Goal: Task Accomplishment & Management: Manage account settings

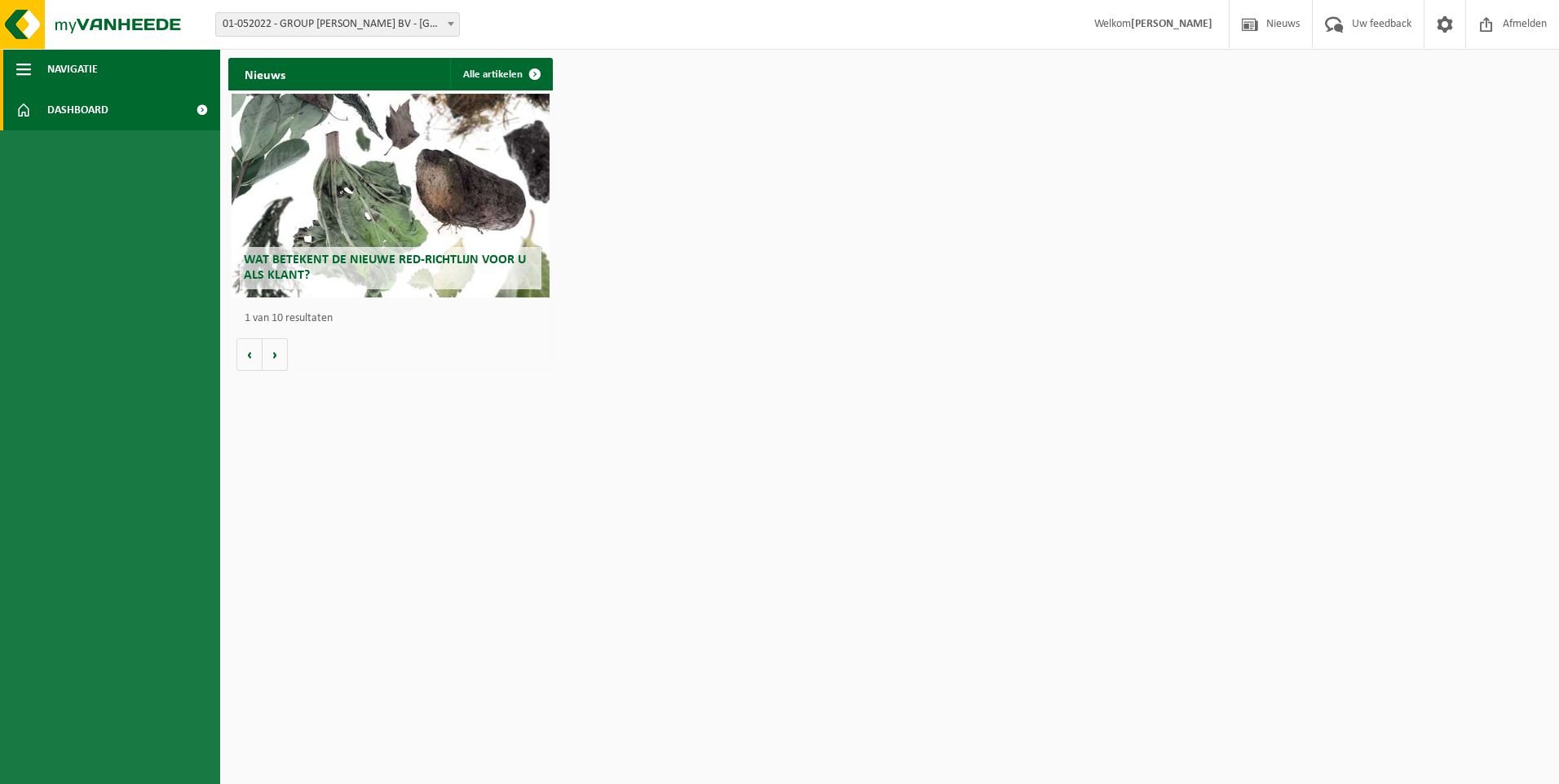
click at [50, 65] on span "Navigatie" at bounding box center [72, 69] width 51 height 41
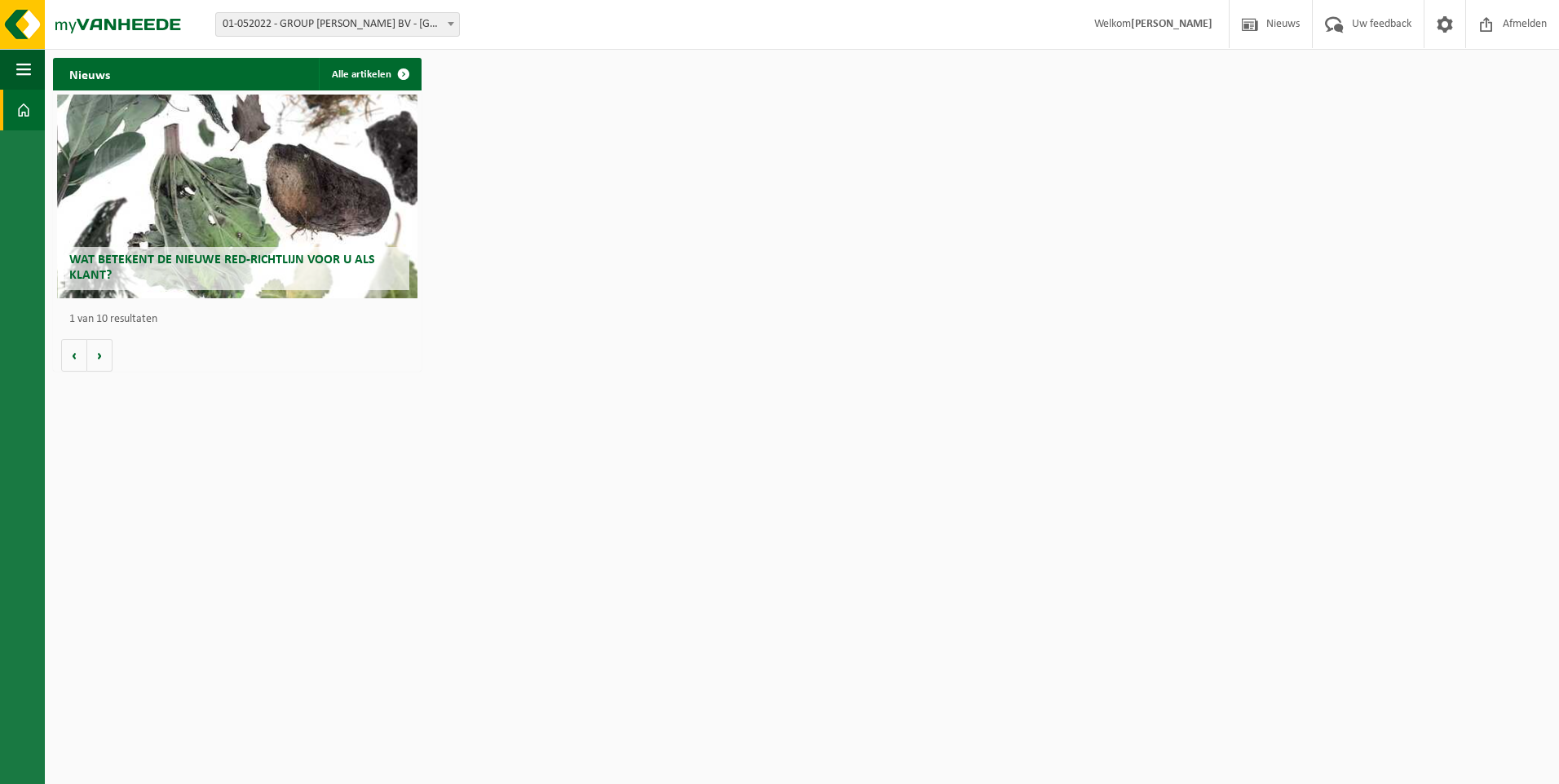
click at [134, 265] on span "Wat betekent de nieuwe RED-richtlijn voor u als klant?" at bounding box center [222, 267] width 306 height 29
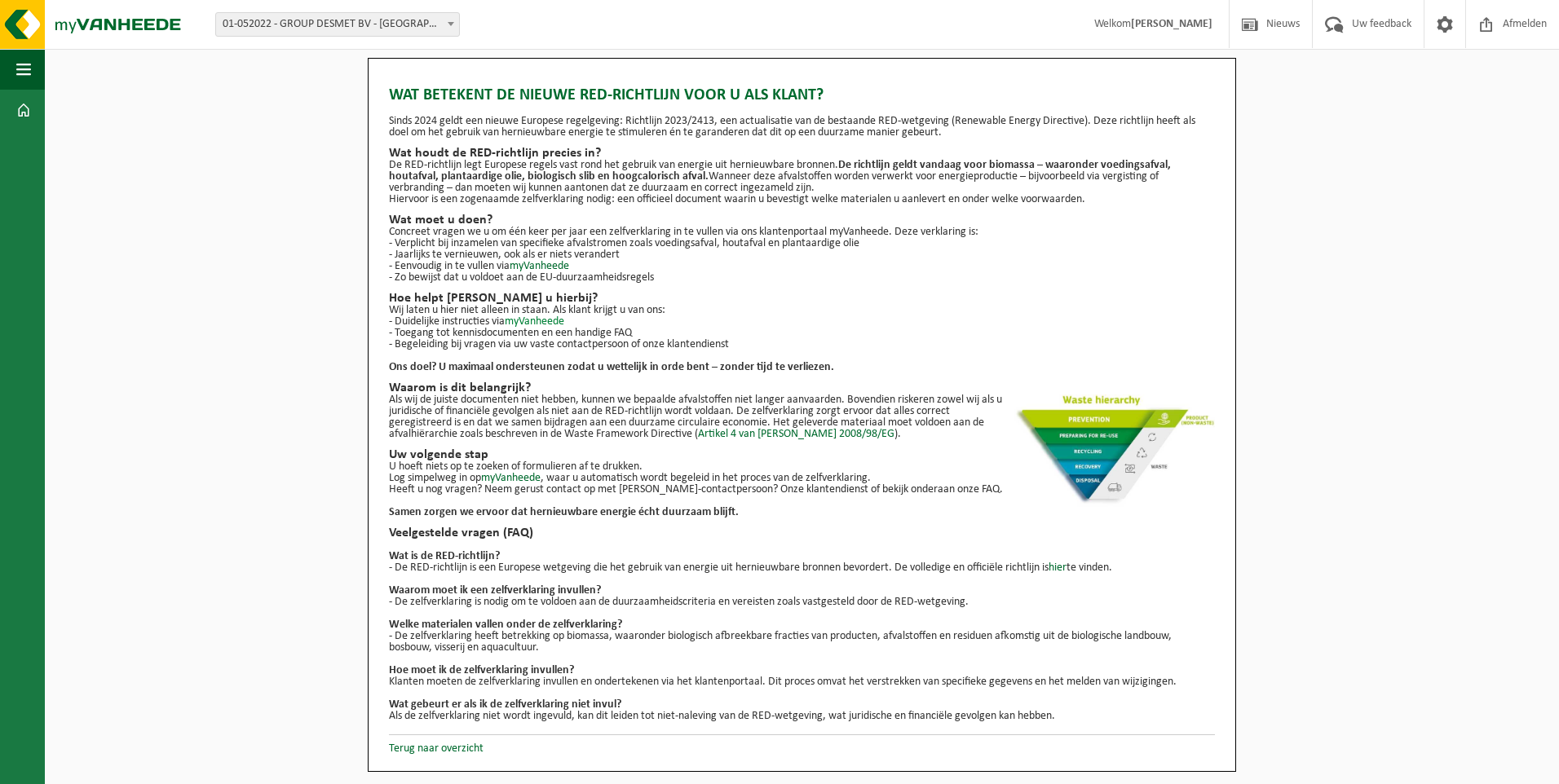
click at [555, 316] on link "myVanheede" at bounding box center [534, 322] width 60 height 12
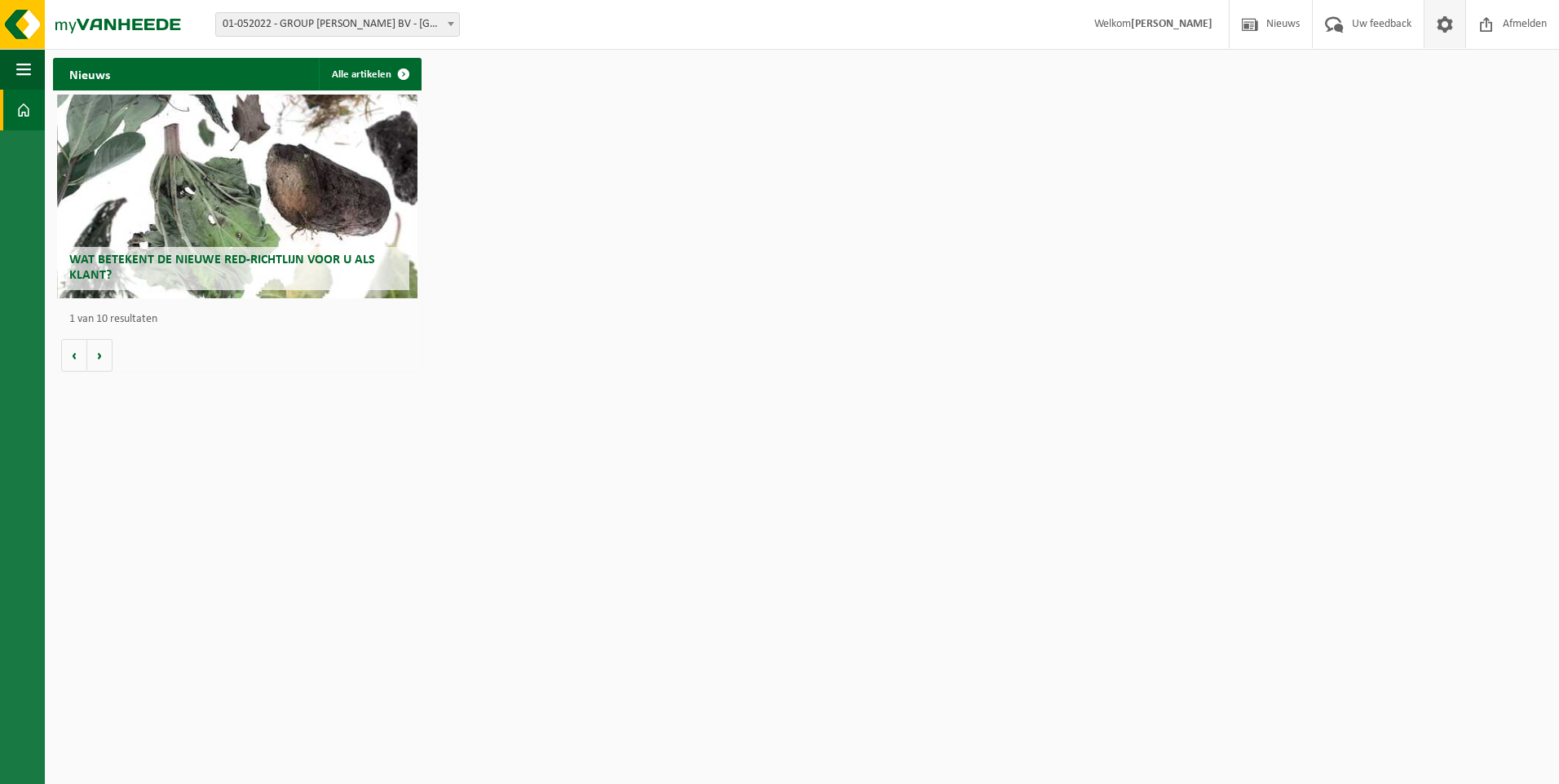
click at [1451, 21] on span at bounding box center [1444, 24] width 25 height 48
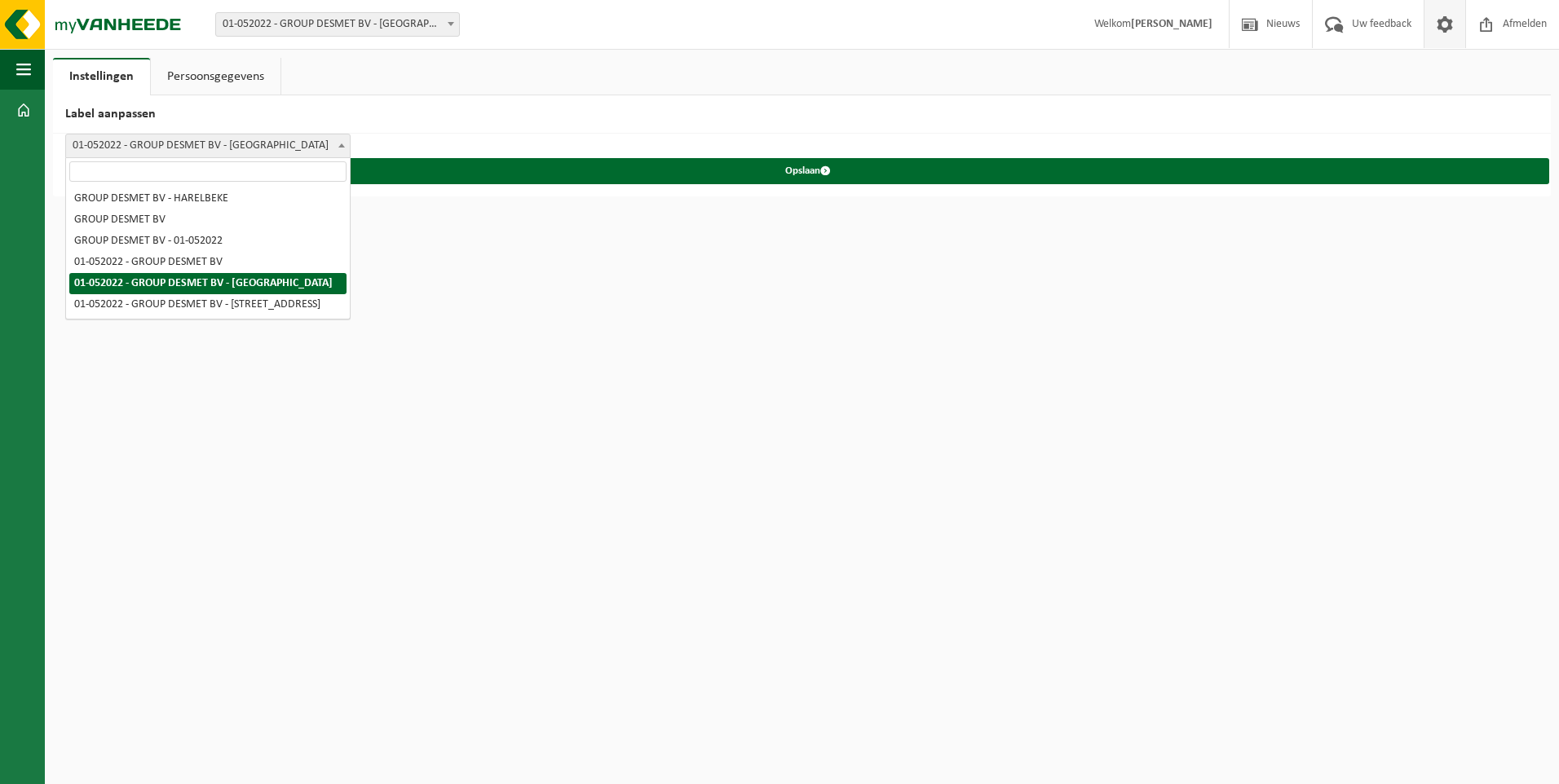
click at [337, 147] on span at bounding box center [342, 144] width 16 height 21
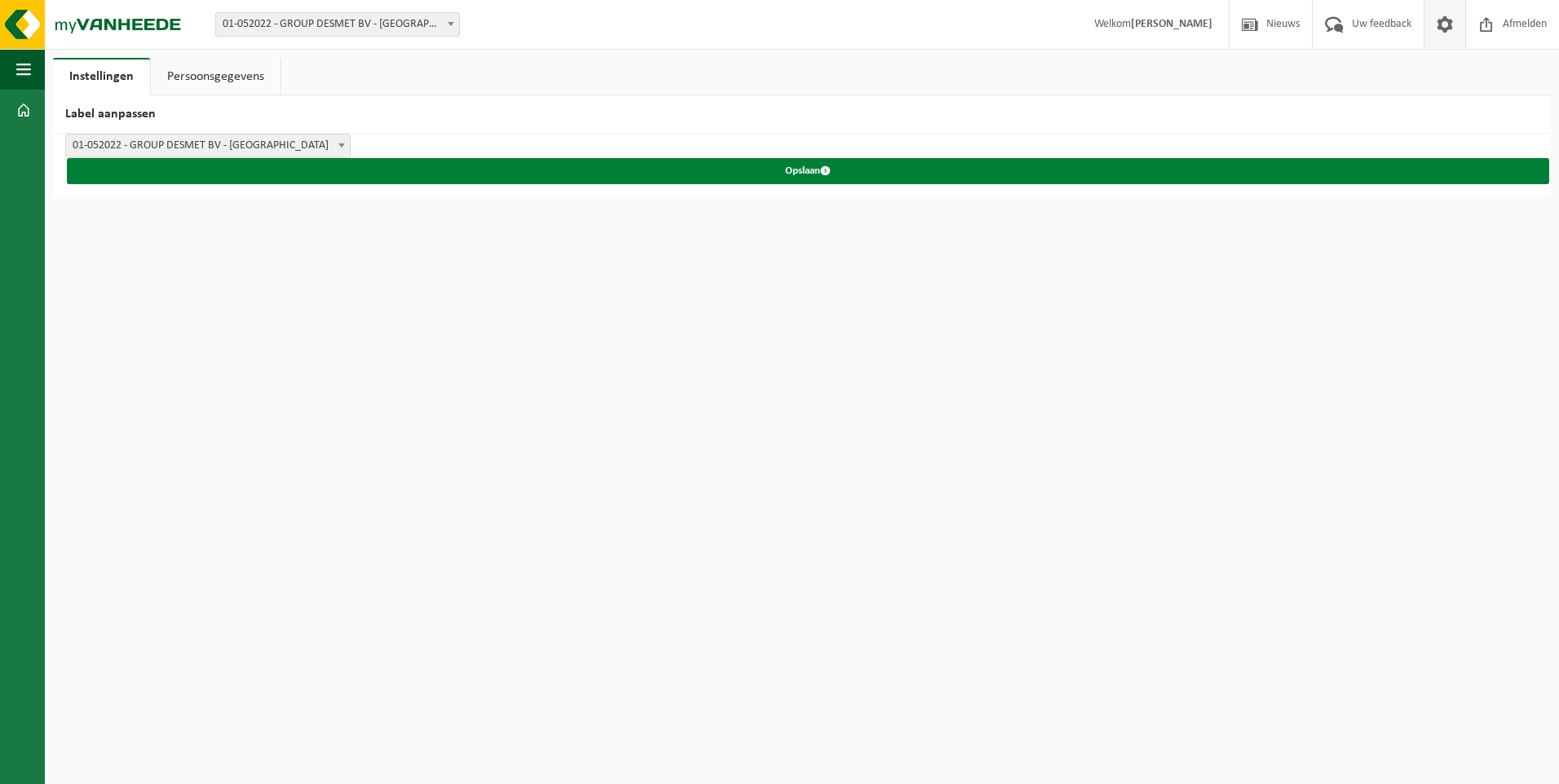
click at [824, 170] on span "submit" at bounding box center [825, 170] width 11 height 11
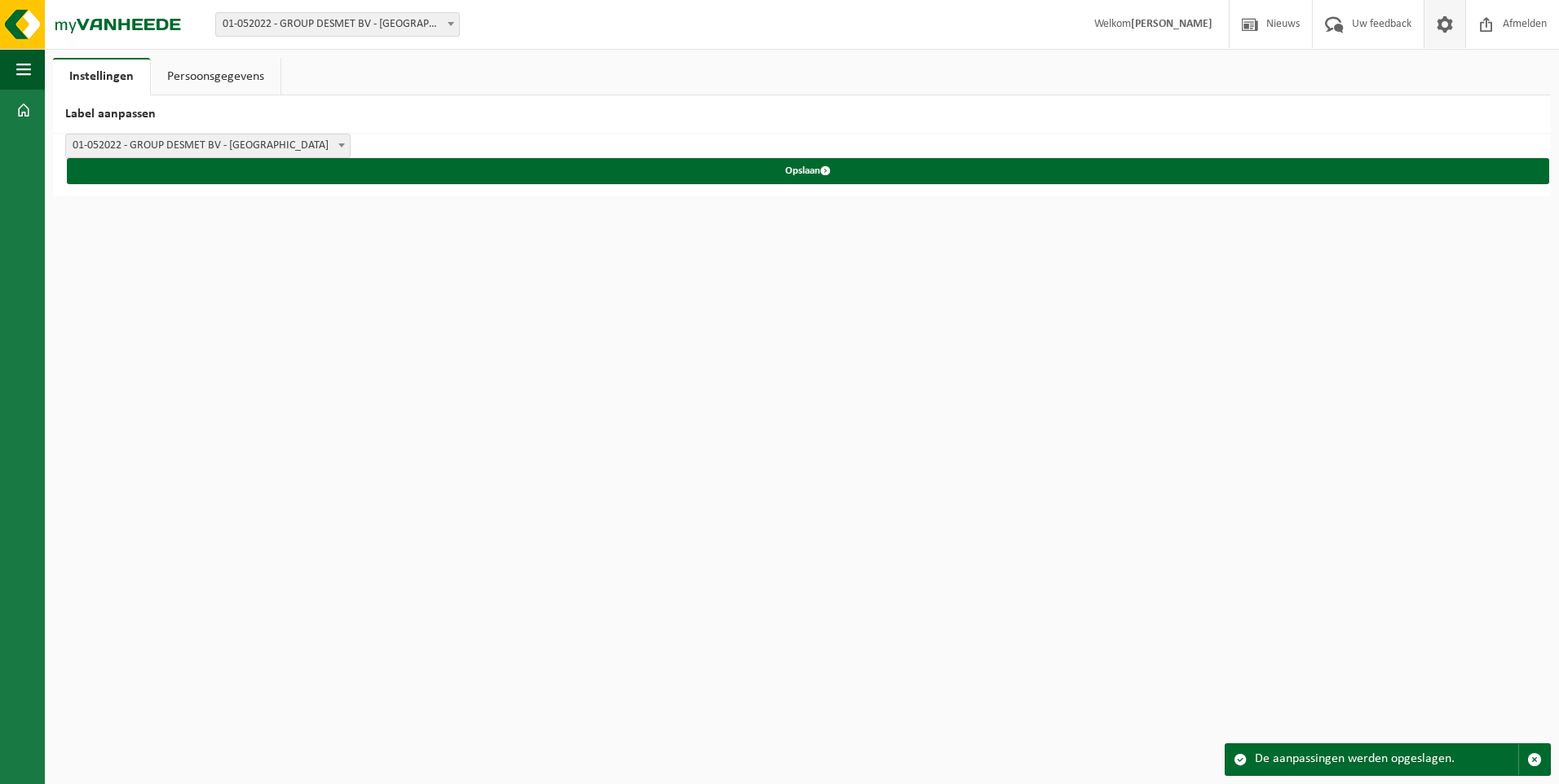
click at [195, 67] on link "Persoonsgegevens" at bounding box center [215, 77] width 130 height 38
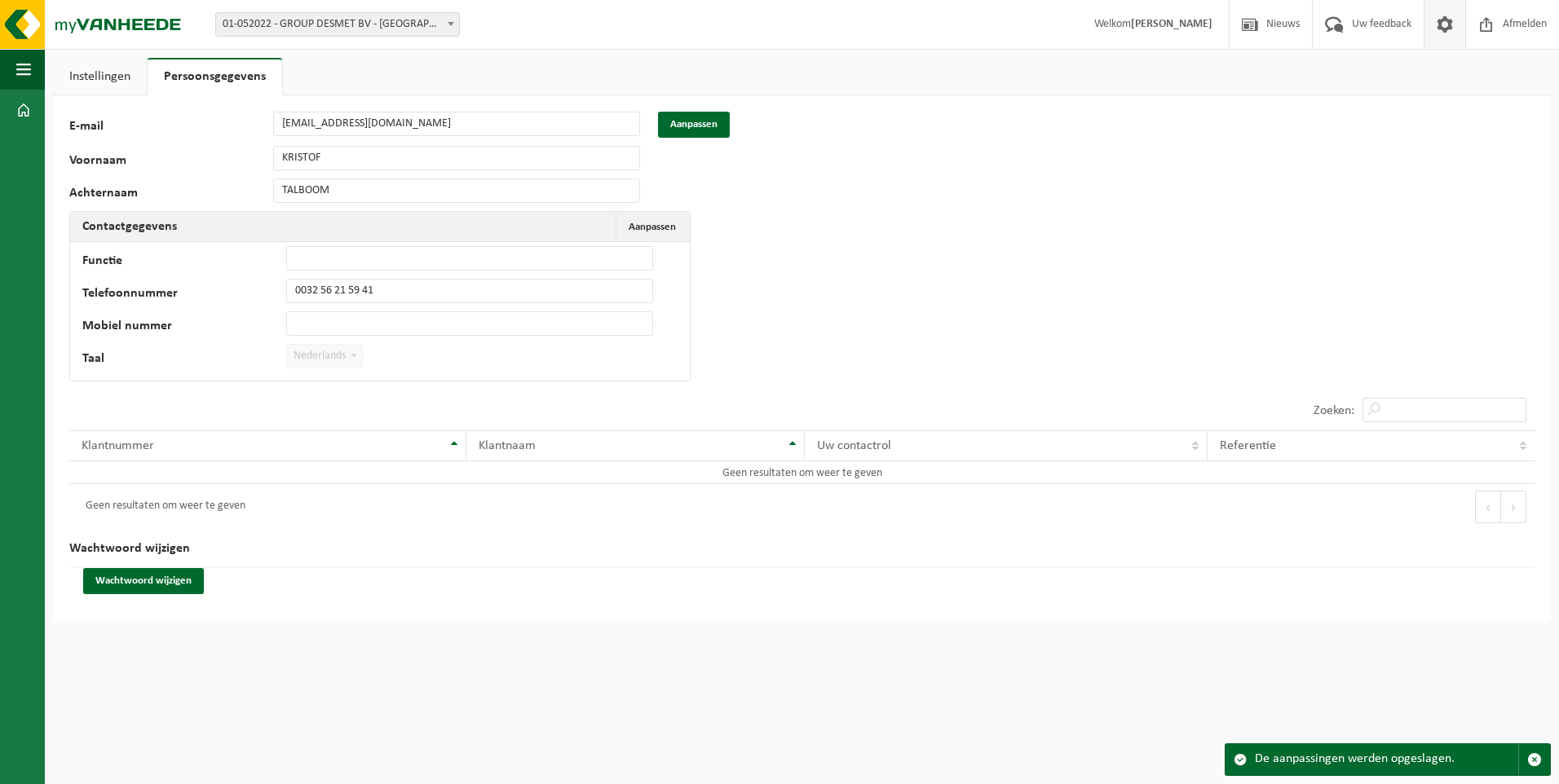
click at [123, 74] on link "Instellingen" at bounding box center [100, 77] width 94 height 38
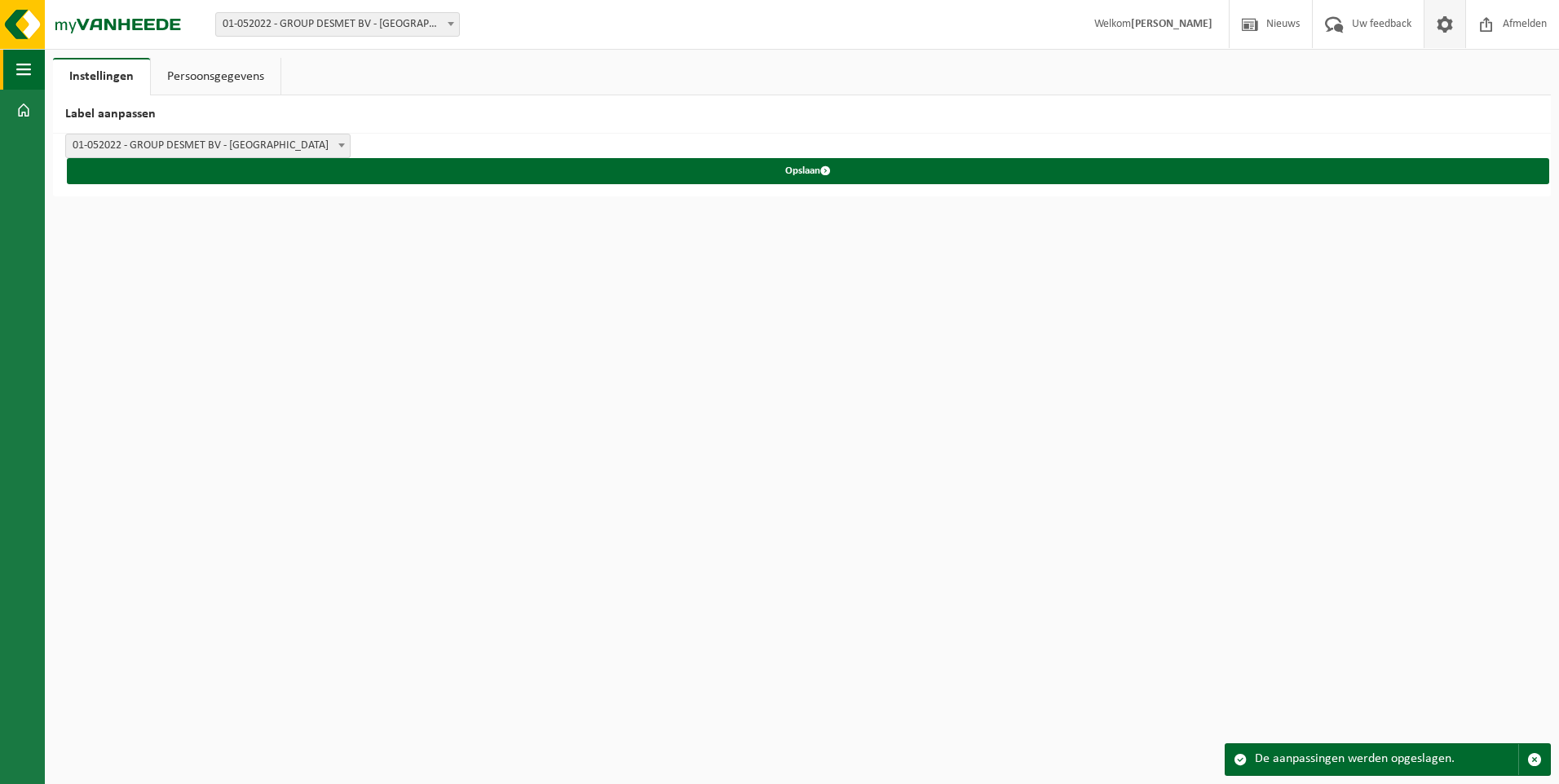
click at [31, 68] on button "Navigatie" at bounding box center [22, 69] width 45 height 41
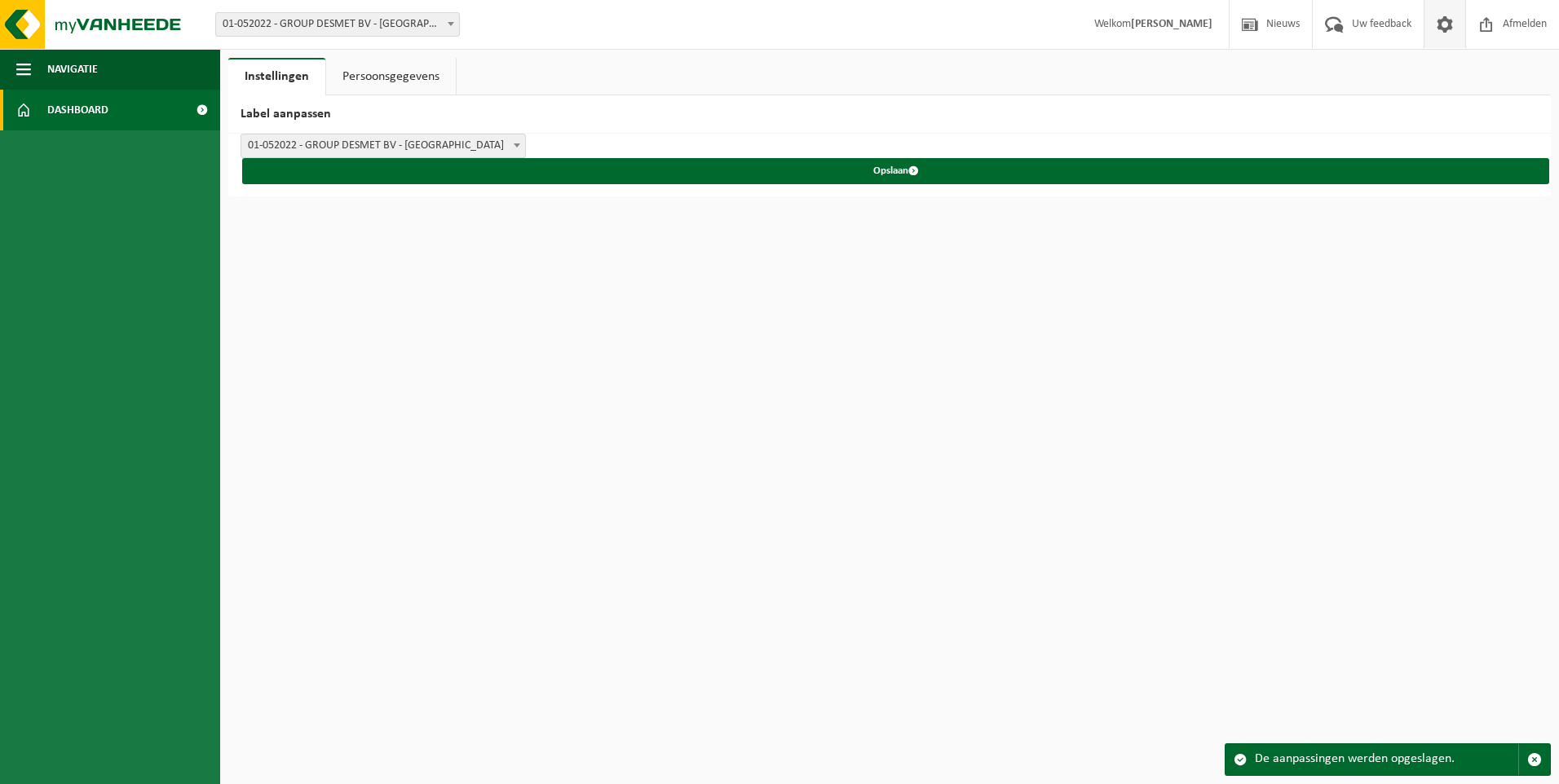
click at [14, 111] on link "Dashboard" at bounding box center [110, 110] width 220 height 41
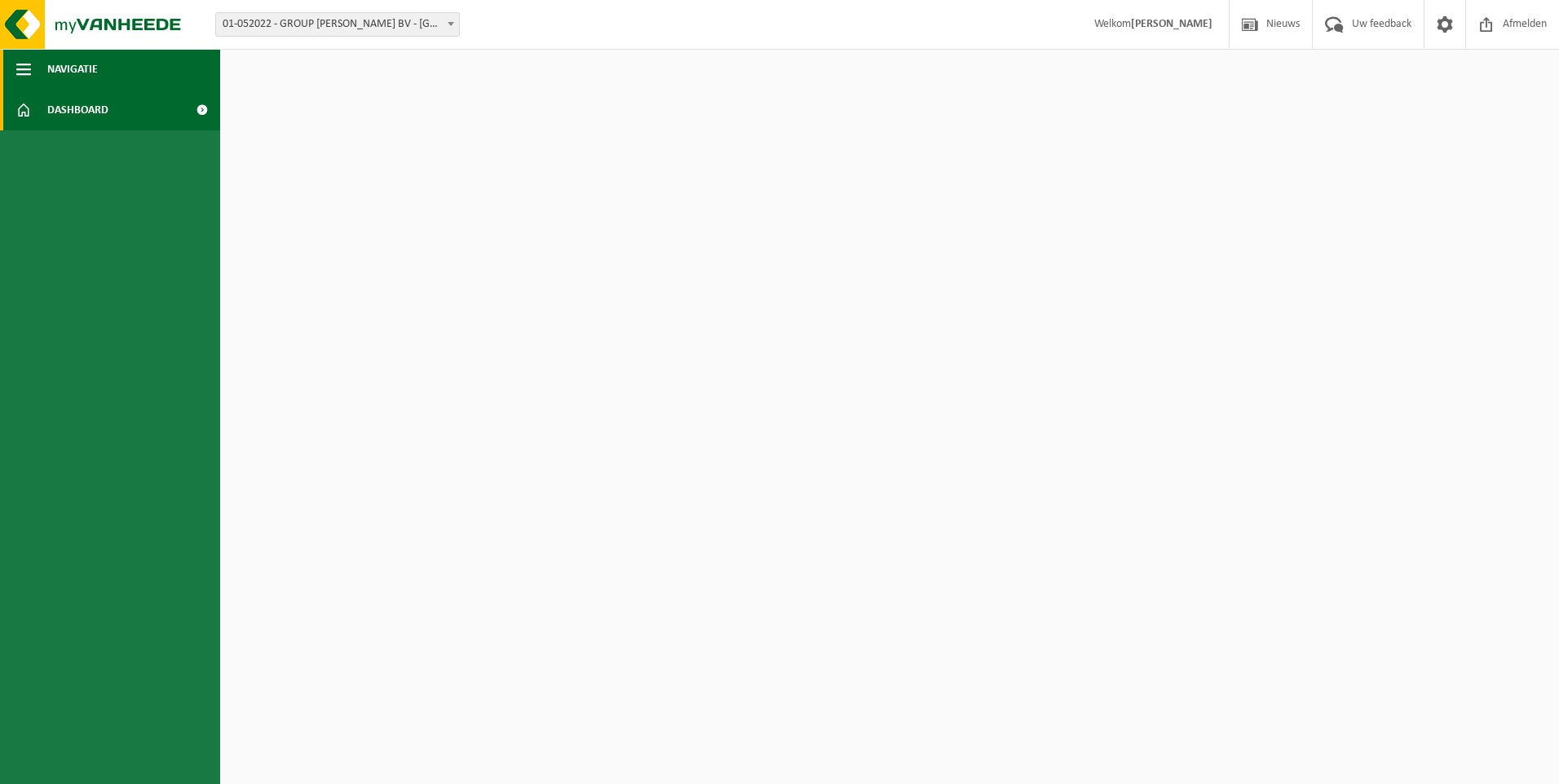
click at [38, 72] on button "Navigatie" at bounding box center [110, 69] width 220 height 41
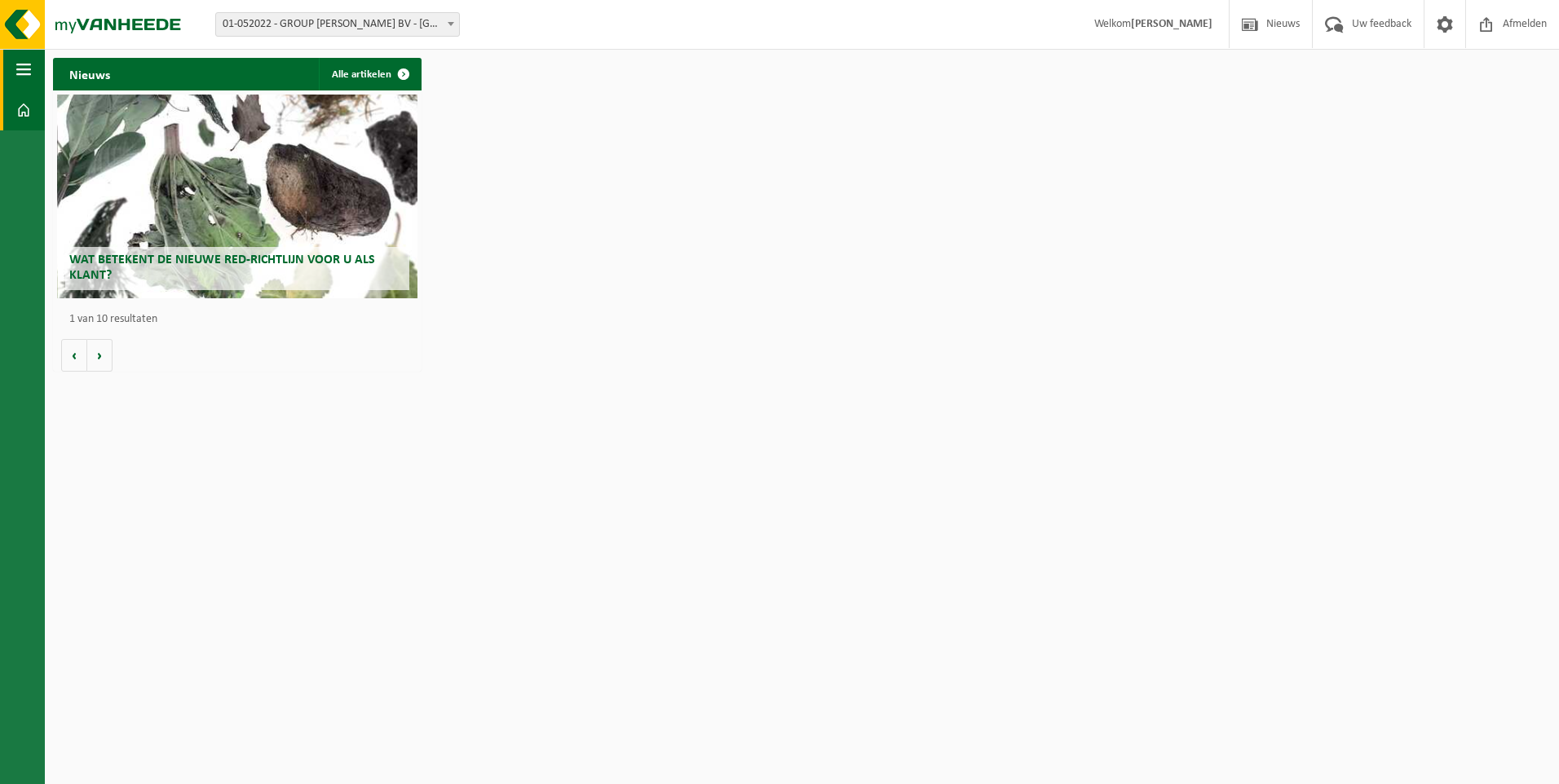
click at [29, 70] on span "button" at bounding box center [23, 69] width 15 height 41
